Goal: Task Accomplishment & Management: Manage account settings

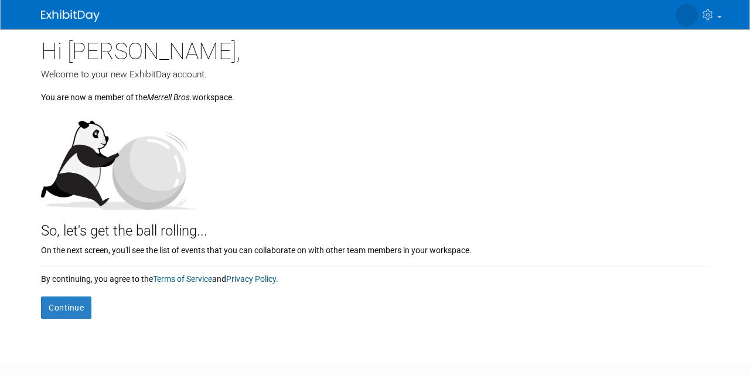
click at [66, 299] on button "Continue" at bounding box center [66, 308] width 50 height 22
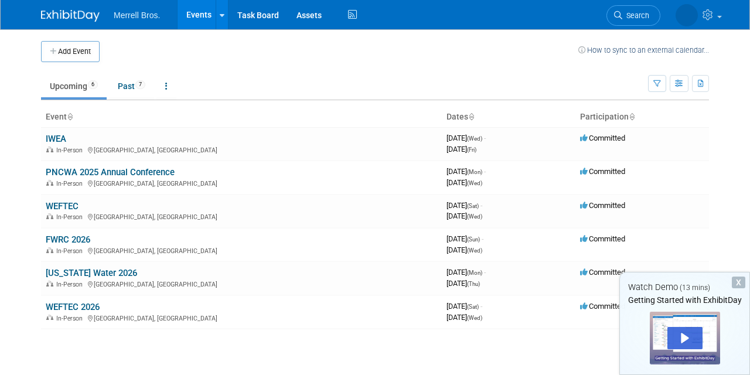
click at [734, 282] on div "X" at bounding box center [738, 283] width 13 height 12
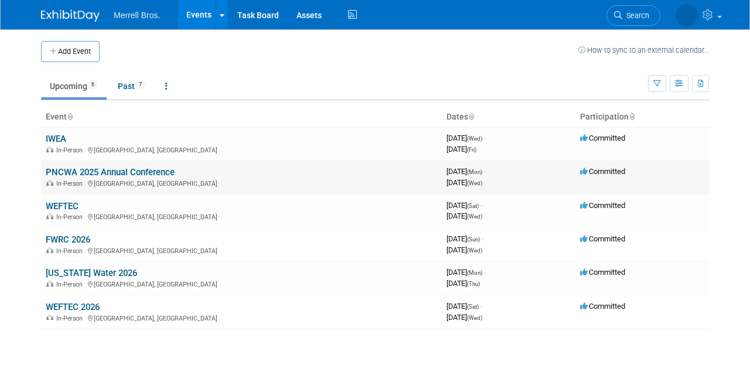
click at [603, 170] on span "Committed" at bounding box center [602, 171] width 45 height 9
click at [253, 18] on link "Task Board" at bounding box center [258, 14] width 59 height 29
click at [587, 170] on icon at bounding box center [584, 172] width 9 height 8
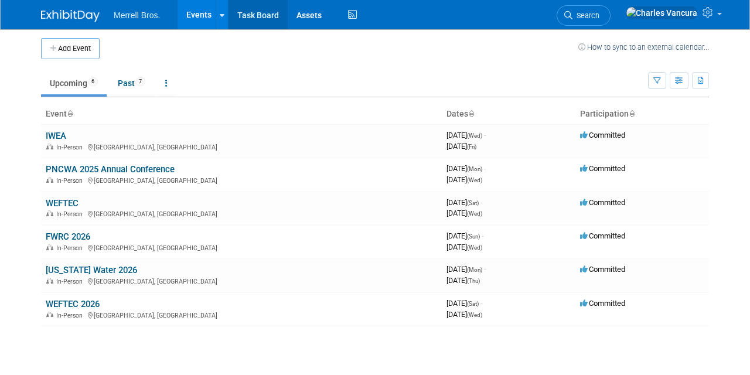
click at [258, 16] on link "Task Board" at bounding box center [258, 14] width 59 height 29
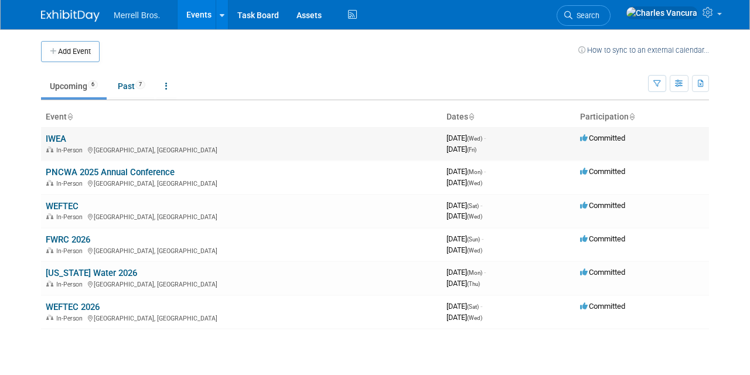
click at [64, 137] on link "IWEA" at bounding box center [56, 139] width 21 height 11
click at [608, 139] on span "Committed" at bounding box center [602, 138] width 45 height 9
click at [604, 116] on th "Participation" at bounding box center [642, 117] width 134 height 20
click at [52, 137] on link "IWEA" at bounding box center [56, 139] width 21 height 11
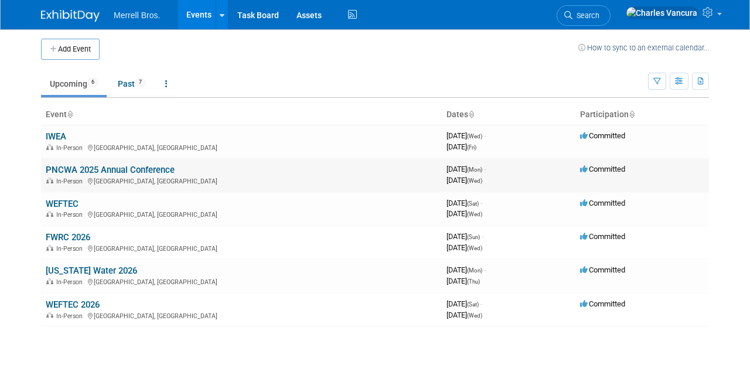
scroll to position [4, 0]
click at [138, 169] on link "PNCWA 2025 Annual Conference" at bounding box center [110, 168] width 129 height 11
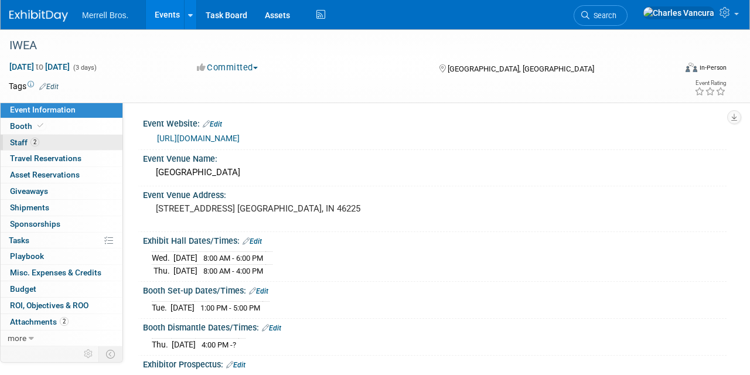
click at [50, 139] on link "2 Staff 2" at bounding box center [62, 143] width 122 height 16
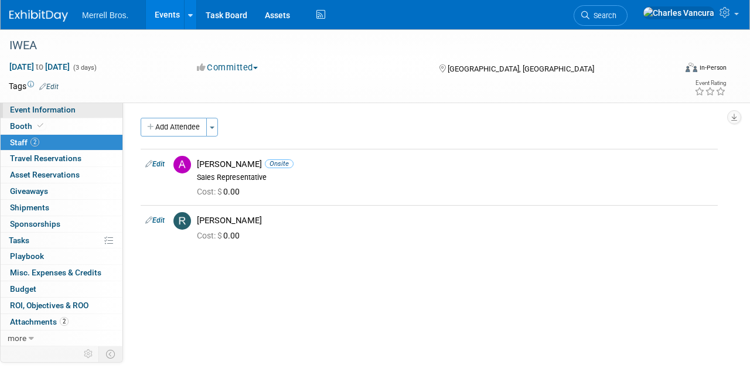
click at [50, 107] on span "Event Information" at bounding box center [43, 109] width 66 height 9
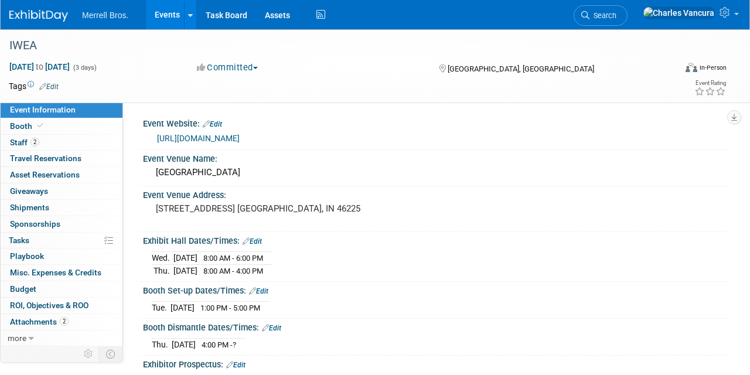
click at [254, 66] on button "Committed" at bounding box center [228, 68] width 70 height 12
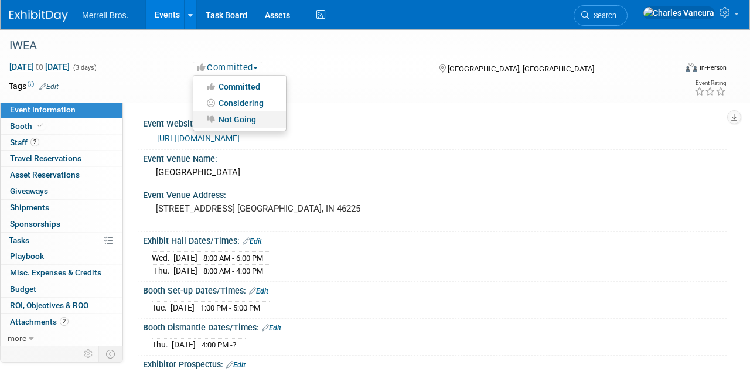
click at [244, 116] on link "Not Going" at bounding box center [239, 119] width 93 height 16
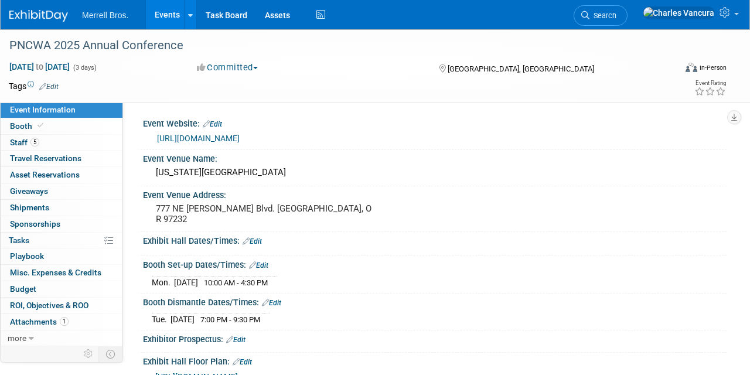
click at [244, 64] on button "Committed" at bounding box center [228, 68] width 70 height 12
click at [244, 116] on link "Not Going" at bounding box center [239, 119] width 93 height 16
